Goal: Find contact information: Find contact information

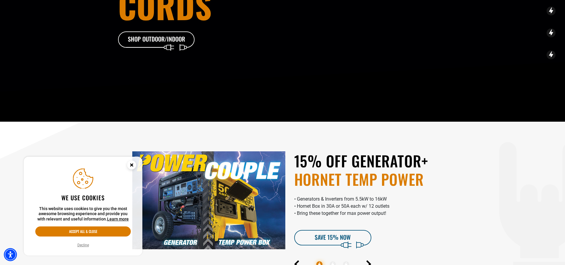
scroll to position [119, 0]
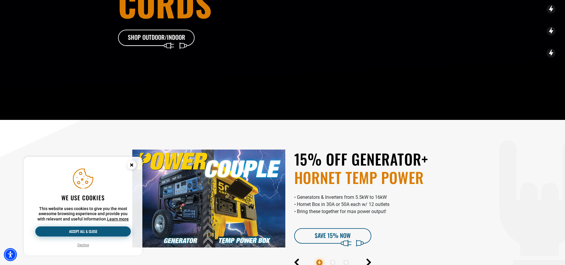
click at [95, 234] on button "Accept all & close" at bounding box center [82, 231] width 95 height 10
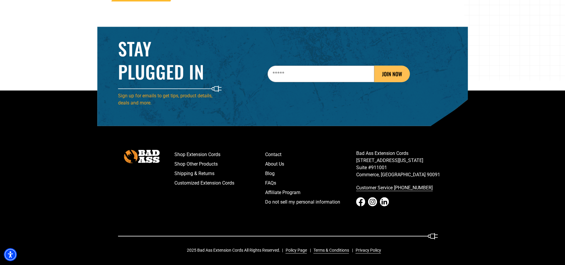
scroll to position [955, 0]
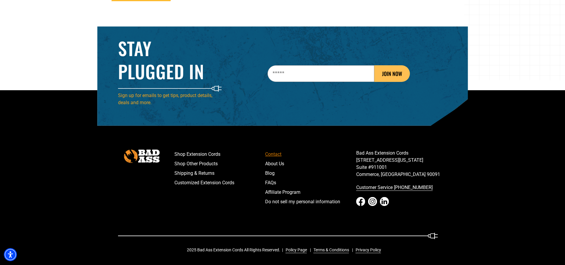
click at [274, 154] on link "Contact" at bounding box center [310, 153] width 91 height 9
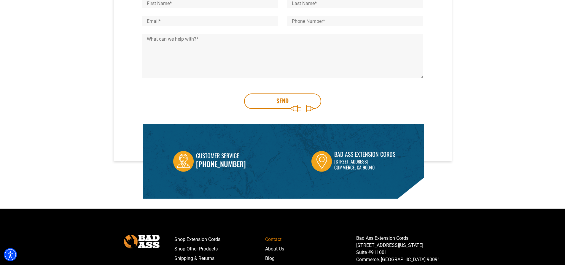
scroll to position [148, 0]
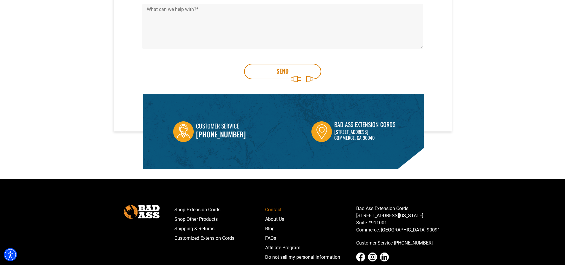
click at [322, 135] on img at bounding box center [321, 131] width 20 height 21
click at [318, 129] on img at bounding box center [321, 131] width 20 height 21
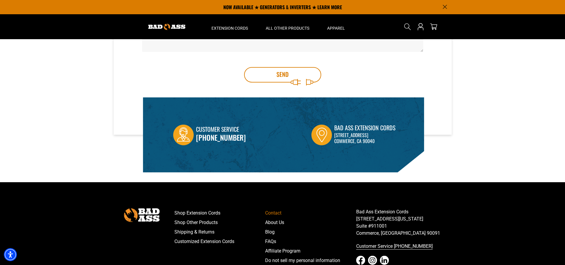
scroll to position [145, 0]
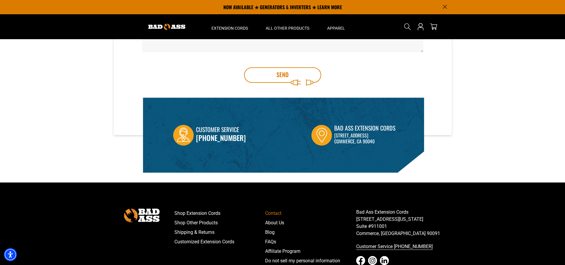
click at [322, 135] on img at bounding box center [321, 135] width 20 height 21
drag, startPoint x: 333, startPoint y: 134, endPoint x: 373, endPoint y: 144, distance: 41.8
click at [373, 144] on div "[STREET_ADDRESS]" at bounding box center [364, 139] width 61 height 15
copy p "[STREET_ADDRESS]"
click at [425, 137] on div "Customer Service [PHONE_NUMBER] [GEOGRAPHIC_DATA] [STREET_ADDRESS]" at bounding box center [284, 135] width 283 height 75
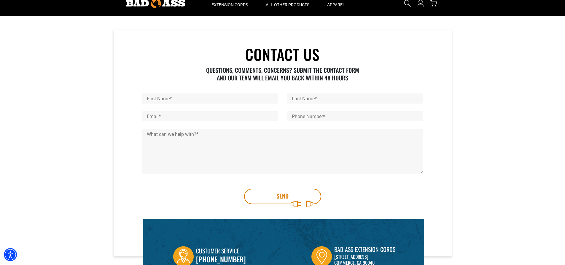
scroll to position [0, 0]
